Goal: Navigation & Orientation: Find specific page/section

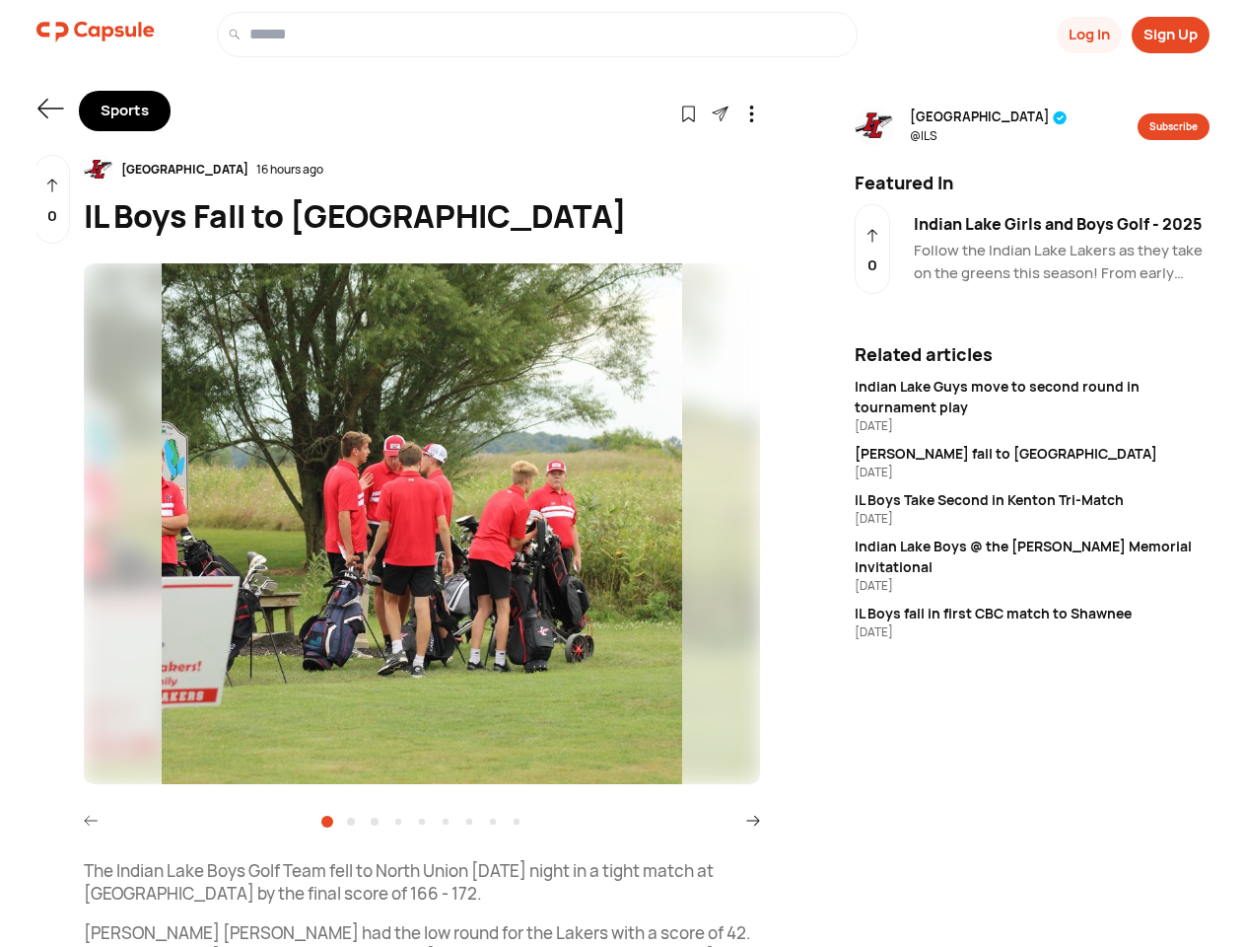
click at [1088, 35] on button "Log In" at bounding box center [1089, 35] width 65 height 36
click at [1170, 35] on button "Sign Up" at bounding box center [1171, 35] width 78 height 36
click at [50, 108] on icon at bounding box center [50, 109] width 26 height 20
click at [688, 112] on icon at bounding box center [688, 114] width 17 height 17
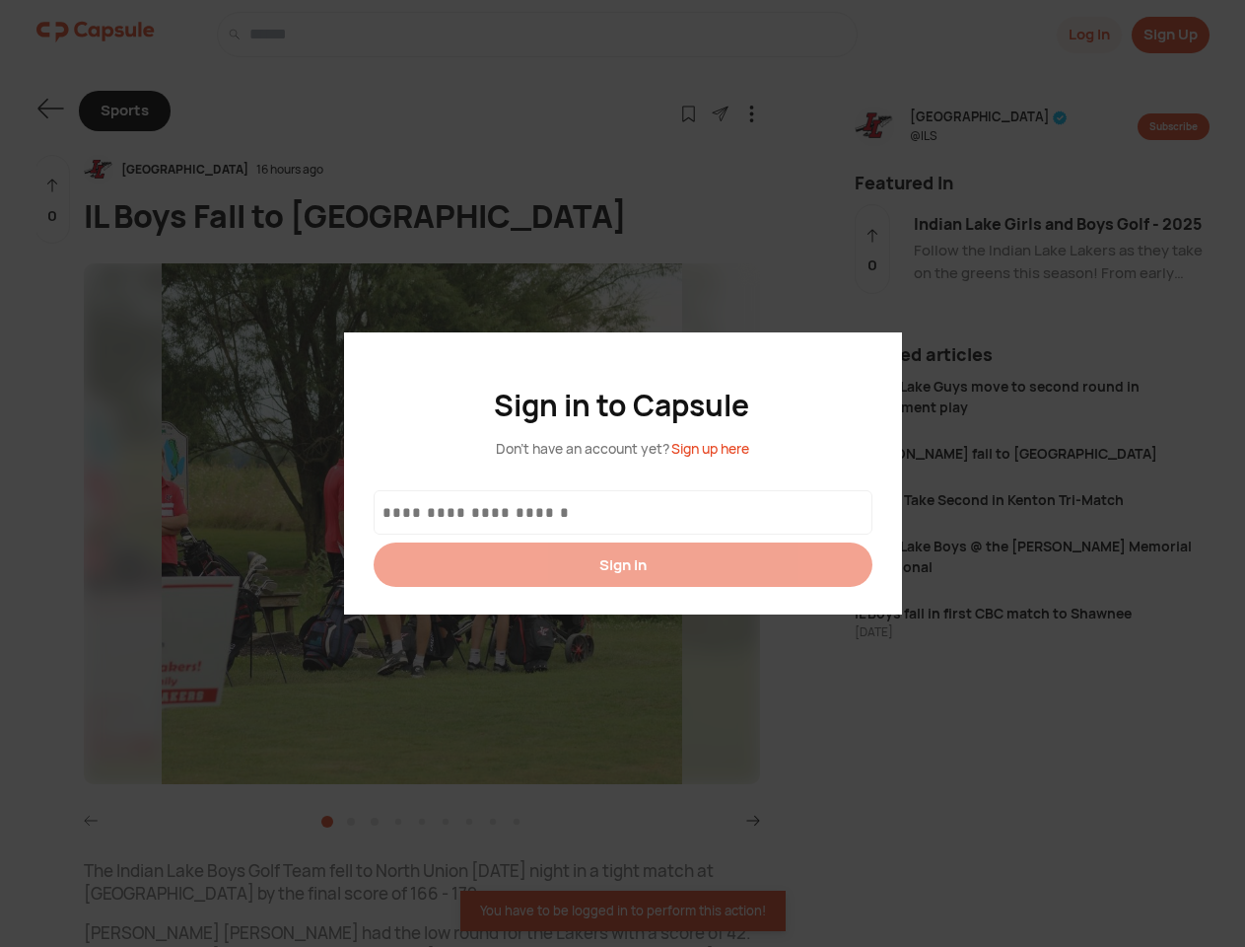
click at [720, 112] on div at bounding box center [622, 473] width 1245 height 947
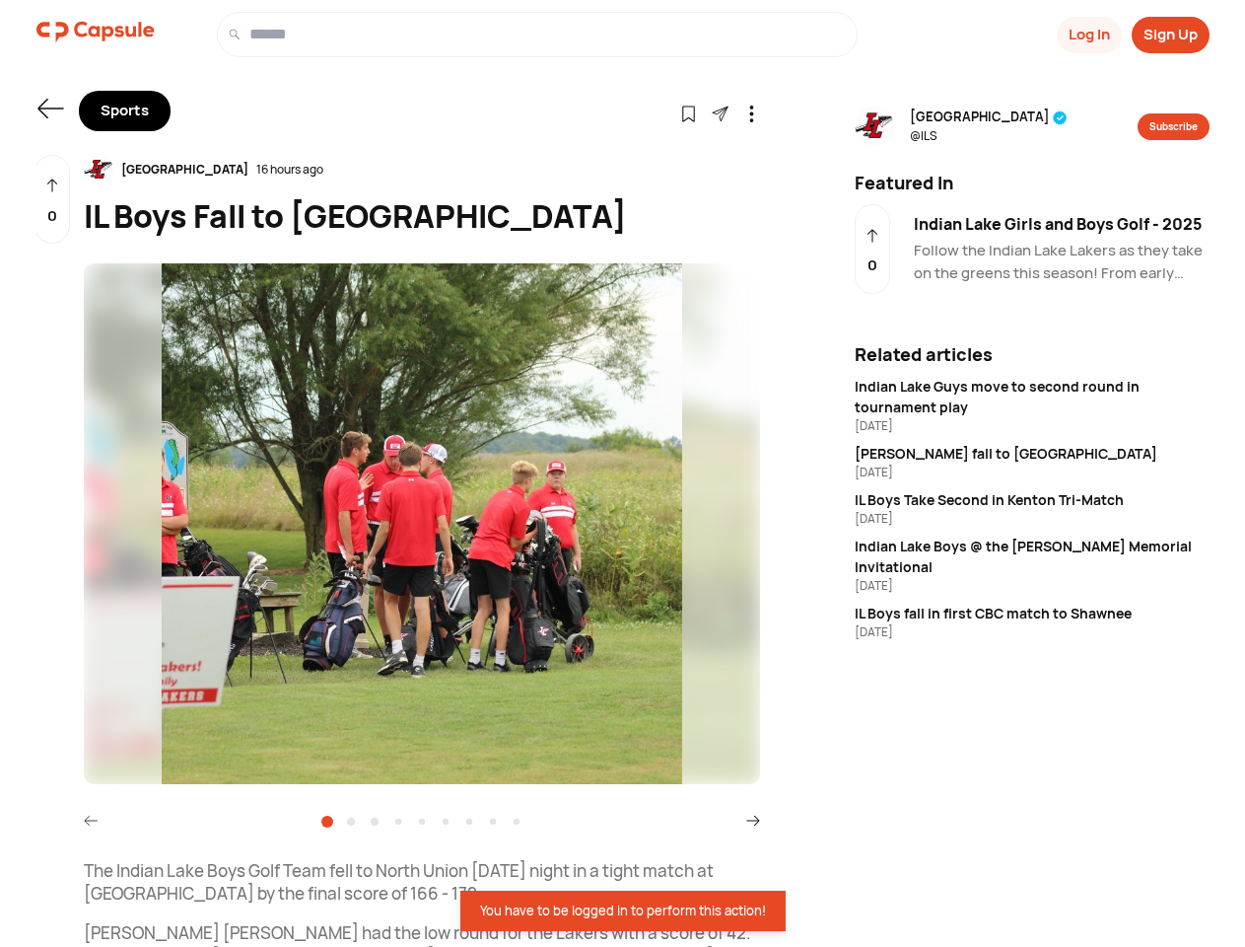
click at [751, 112] on icon at bounding box center [751, 114] width 17 height 17
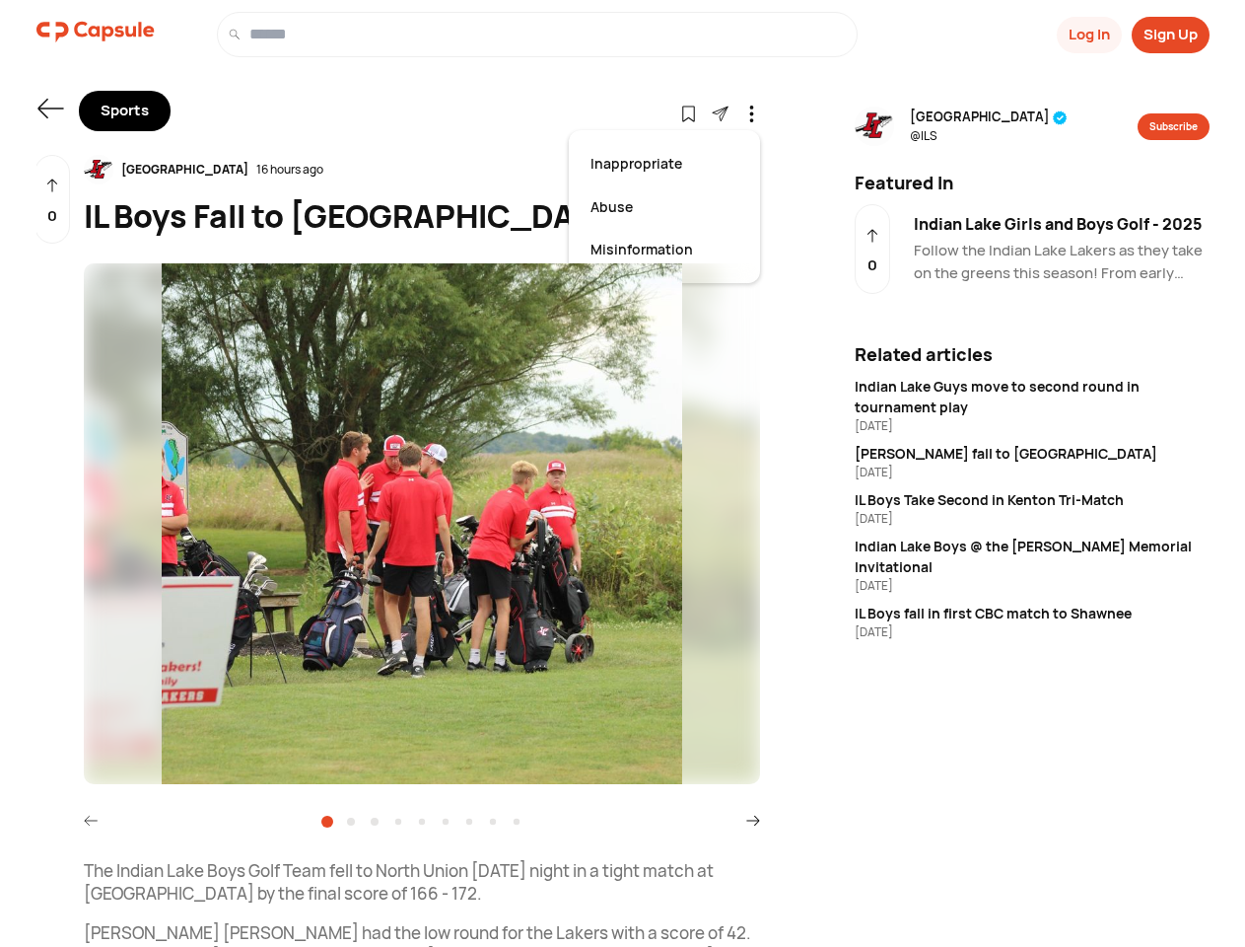
click at [422, 170] on div "[GEOGRAPHIC_DATA] 16 hours ago" at bounding box center [422, 170] width 676 height 30
click at [422, 524] on img at bounding box center [422, 523] width 676 height 521
click at [91, 819] on icon at bounding box center [91, 820] width 14 height 14
click at [753, 819] on icon at bounding box center [753, 820] width 14 height 14
